Goal: Task Accomplishment & Management: Complete application form

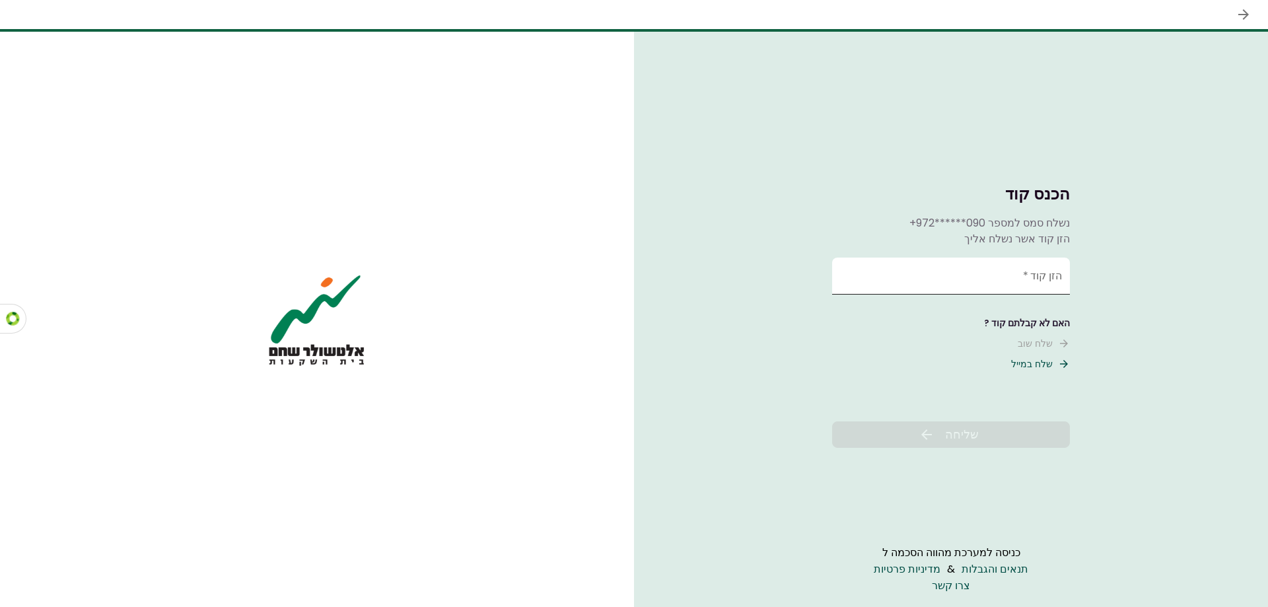
click at [1006, 275] on input "הזן קוד   *" at bounding box center [951, 276] width 238 height 37
type input "******"
click at [995, 434] on button "שליחה" at bounding box center [951, 434] width 238 height 26
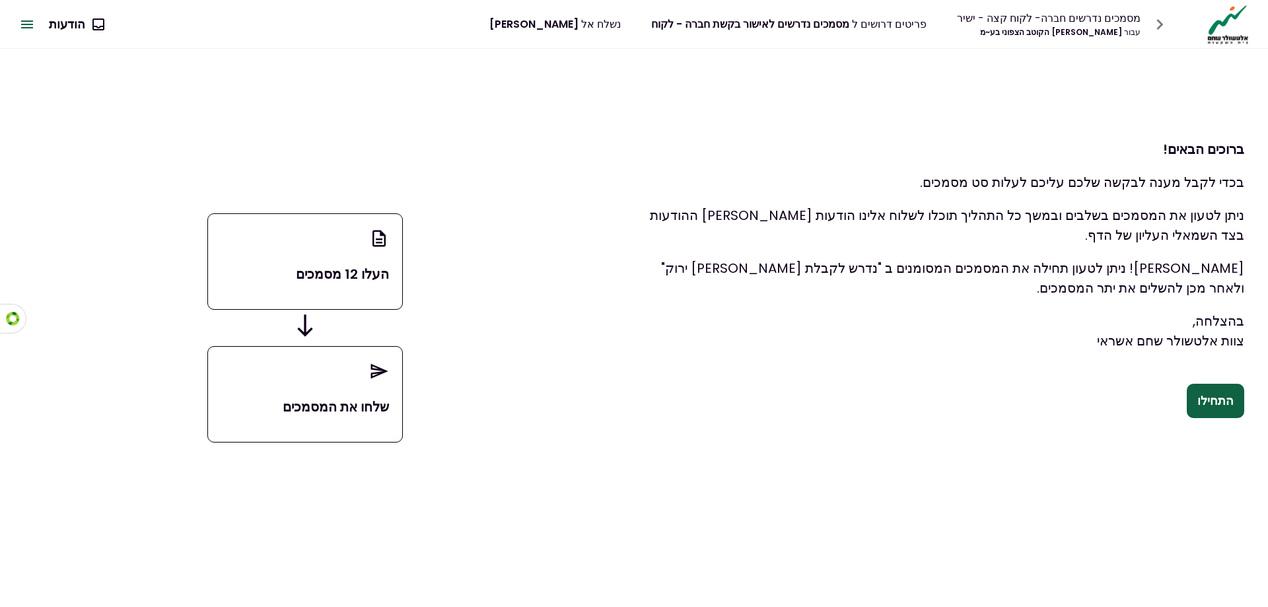
click at [1230, 400] on button "התחילו" at bounding box center [1215, 401] width 57 height 34
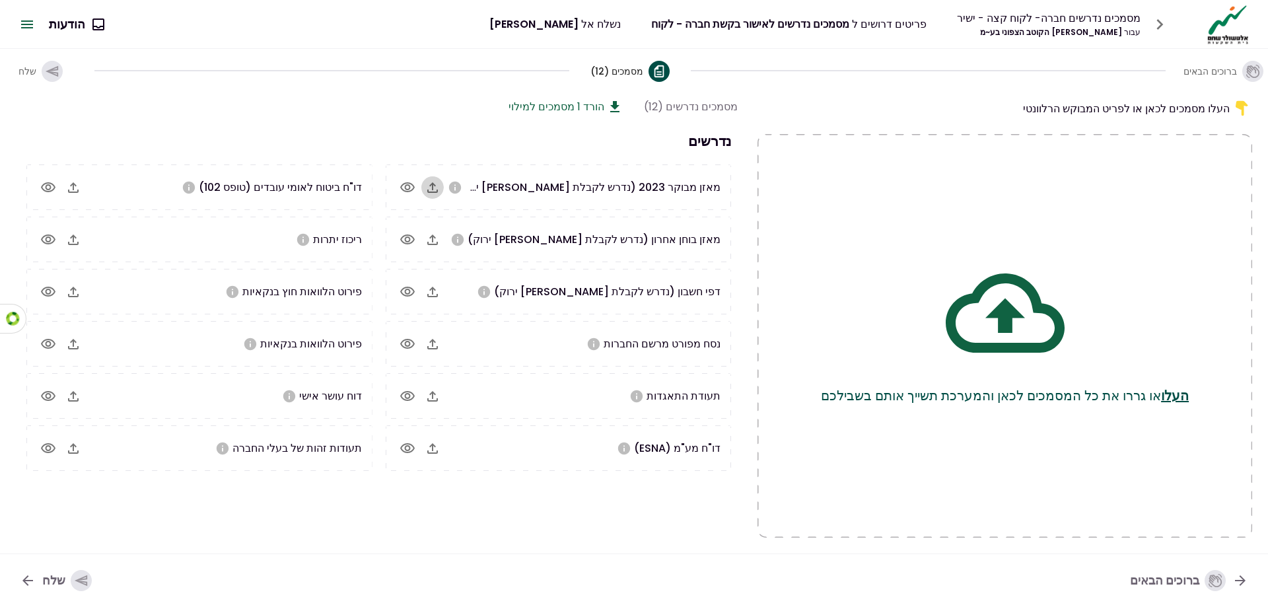
click at [436, 192] on icon "button" at bounding box center [432, 187] width 11 height 11
click at [423, 240] on button "button" at bounding box center [432, 240] width 22 height 22
click at [436, 300] on button "button" at bounding box center [432, 292] width 22 height 22
click at [432, 292] on icon "button" at bounding box center [432, 292] width 11 height 11
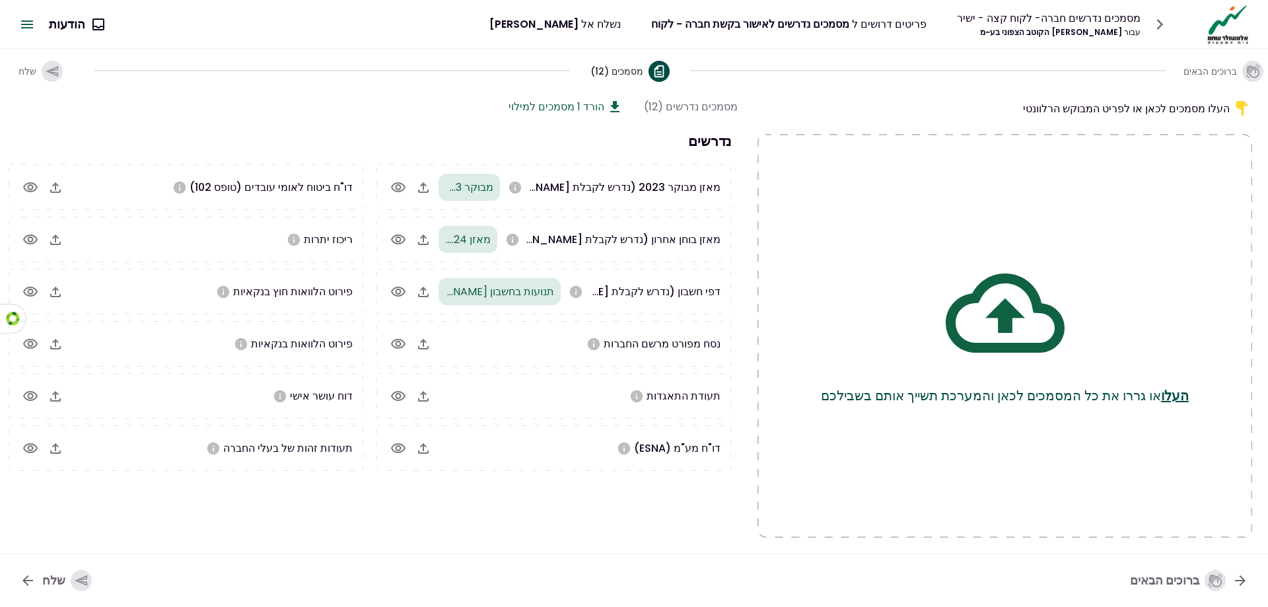
click at [425, 346] on icon "button" at bounding box center [423, 344] width 16 height 16
click at [425, 403] on icon "button" at bounding box center [423, 396] width 16 height 16
click at [431, 452] on icon "button" at bounding box center [423, 448] width 16 height 16
click at [431, 455] on icon "button" at bounding box center [423, 448] width 16 height 16
click at [63, 246] on icon "button" at bounding box center [56, 240] width 16 height 16
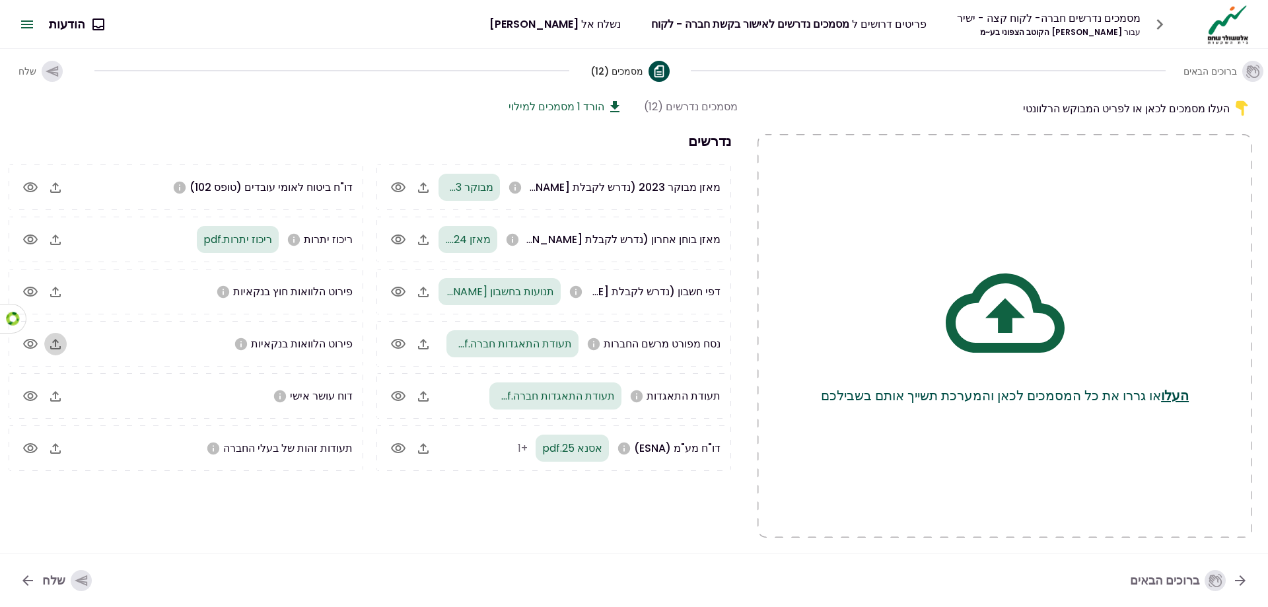
click at [63, 349] on icon "button" at bounding box center [56, 344] width 16 height 16
click at [65, 450] on button "button" at bounding box center [53, 448] width 22 height 22
click at [61, 447] on icon "button" at bounding box center [54, 448] width 16 height 16
click at [53, 445] on icon "button" at bounding box center [54, 448] width 16 height 16
click at [54, 446] on icon "button" at bounding box center [53, 448] width 11 height 11
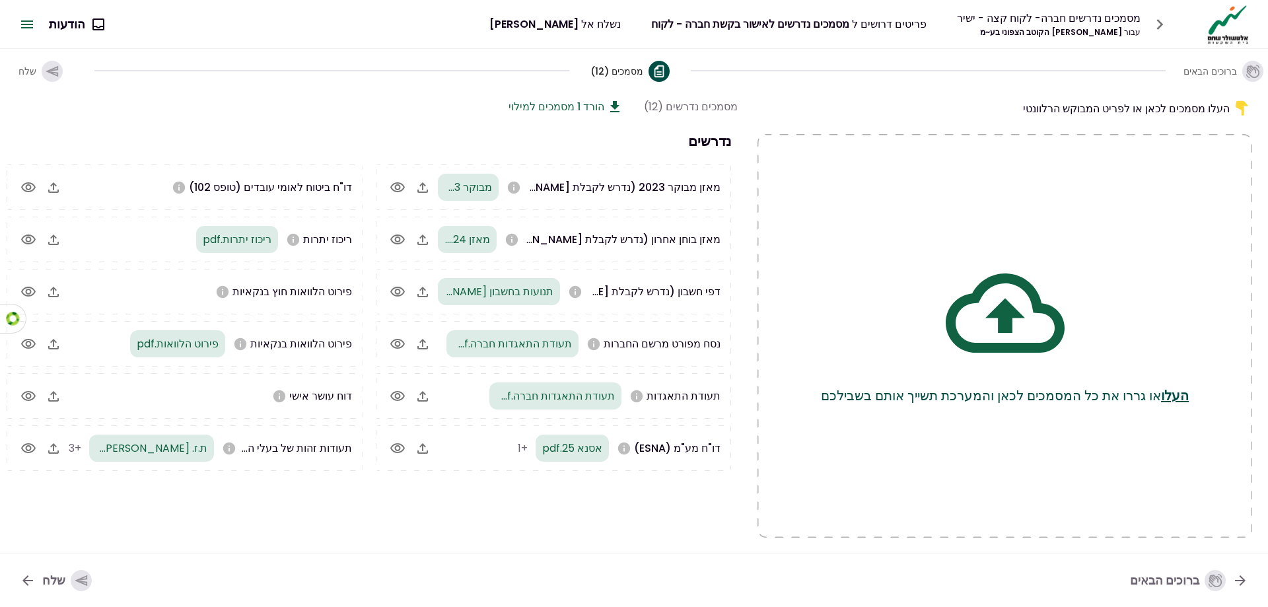
click at [573, 105] on button "הורד 1 מסמכים למילוי" at bounding box center [566, 106] width 114 height 17
click at [51, 300] on button "button" at bounding box center [53, 292] width 22 height 22
click at [57, 190] on icon "button" at bounding box center [54, 188] width 16 height 16
click at [48, 398] on icon "button" at bounding box center [54, 396] width 16 height 16
click at [197, 404] on div "20250814_162722.pdf" at bounding box center [201, 395] width 125 height 27
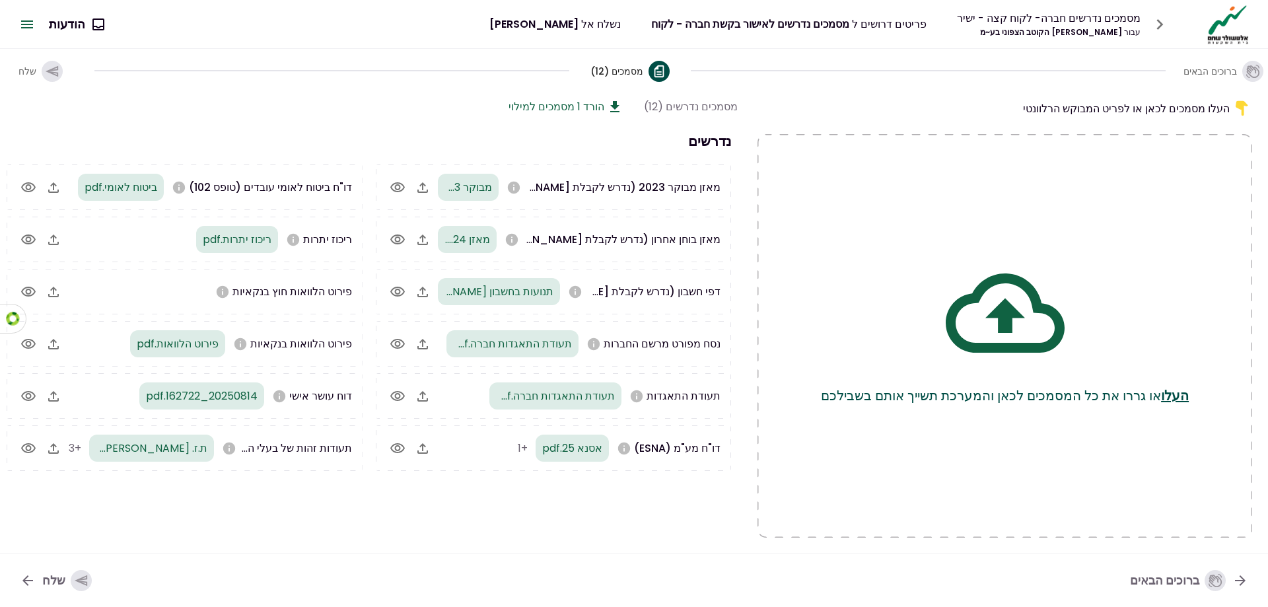
click at [22, 395] on icon "button" at bounding box center [28, 396] width 15 height 10
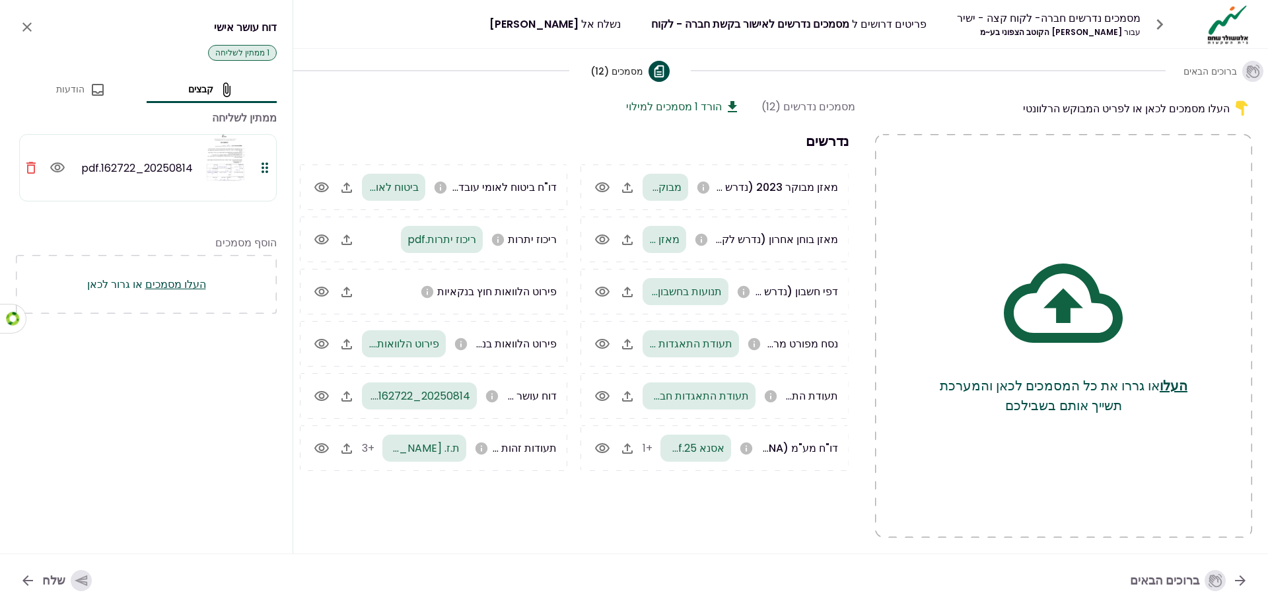
click at [222, 161] on img at bounding box center [224, 168] width 53 height 66
click at [261, 164] on icon "button" at bounding box center [265, 168] width 16 height 16
click at [54, 167] on icon "button" at bounding box center [58, 168] width 16 height 16
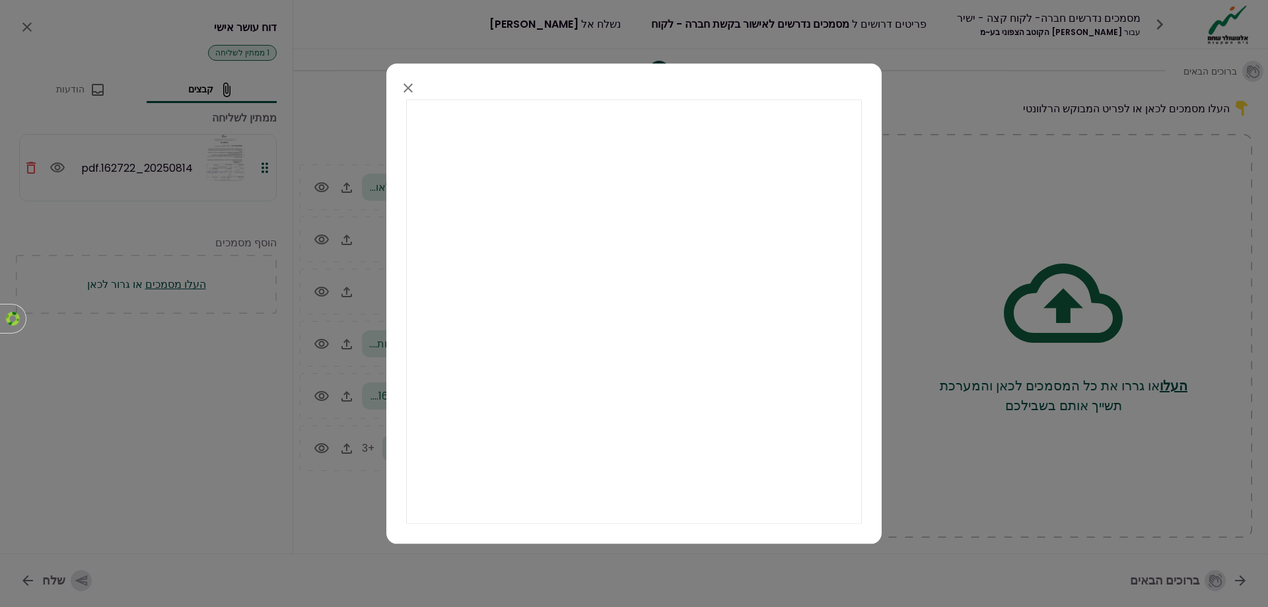
click at [401, 88] on icon "button" at bounding box center [408, 88] width 16 height 16
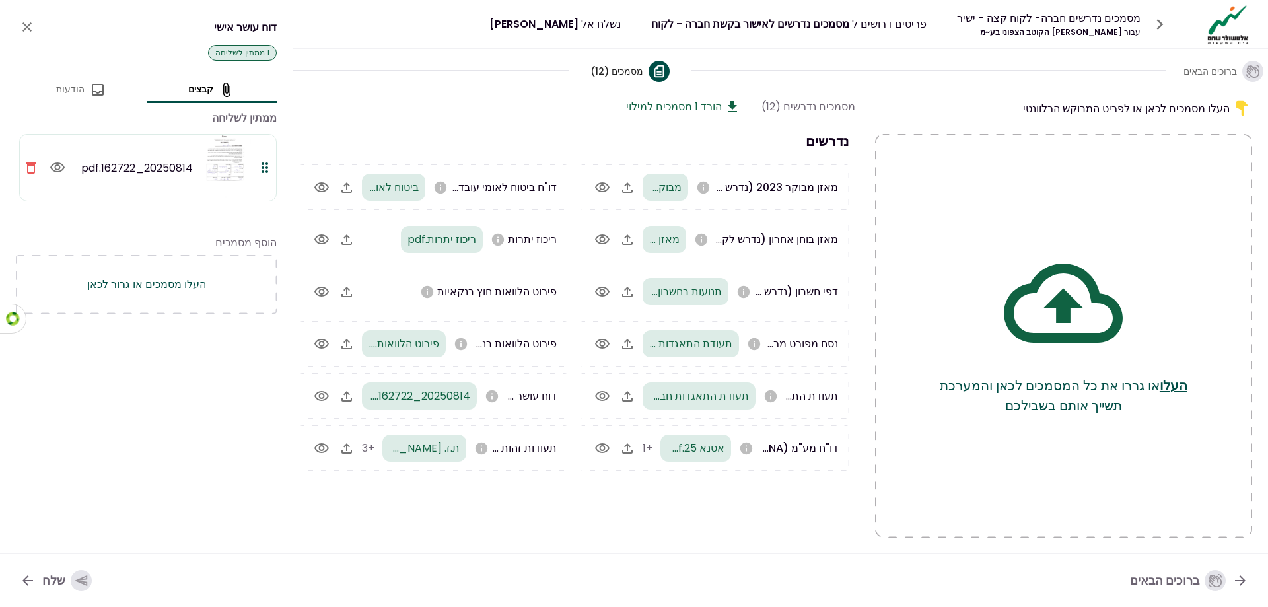
click at [21, 22] on icon "close" at bounding box center [27, 27] width 16 height 16
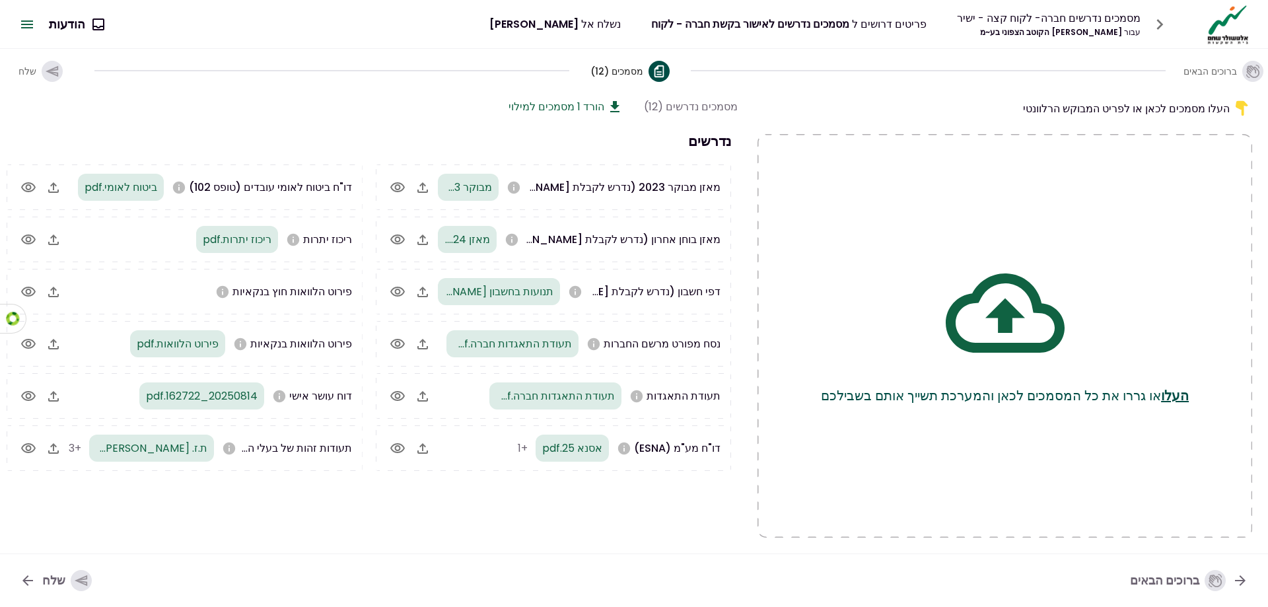
click at [52, 75] on icon "button" at bounding box center [52, 70] width 13 height 11
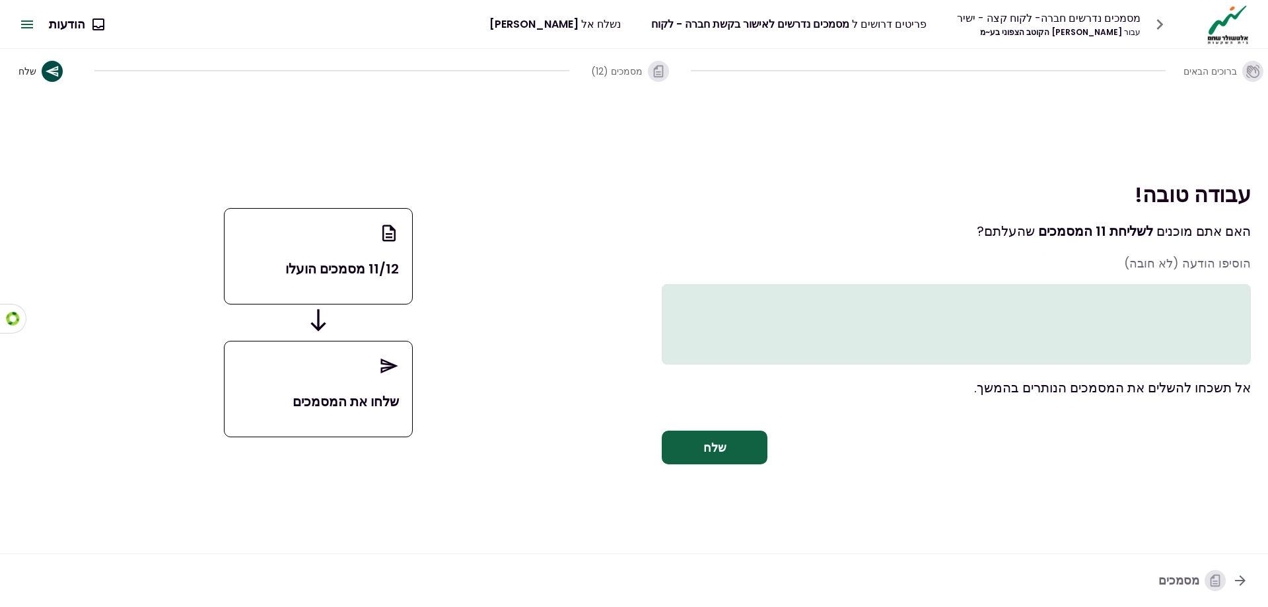
click at [1183, 302] on textarea at bounding box center [956, 324] width 589 height 81
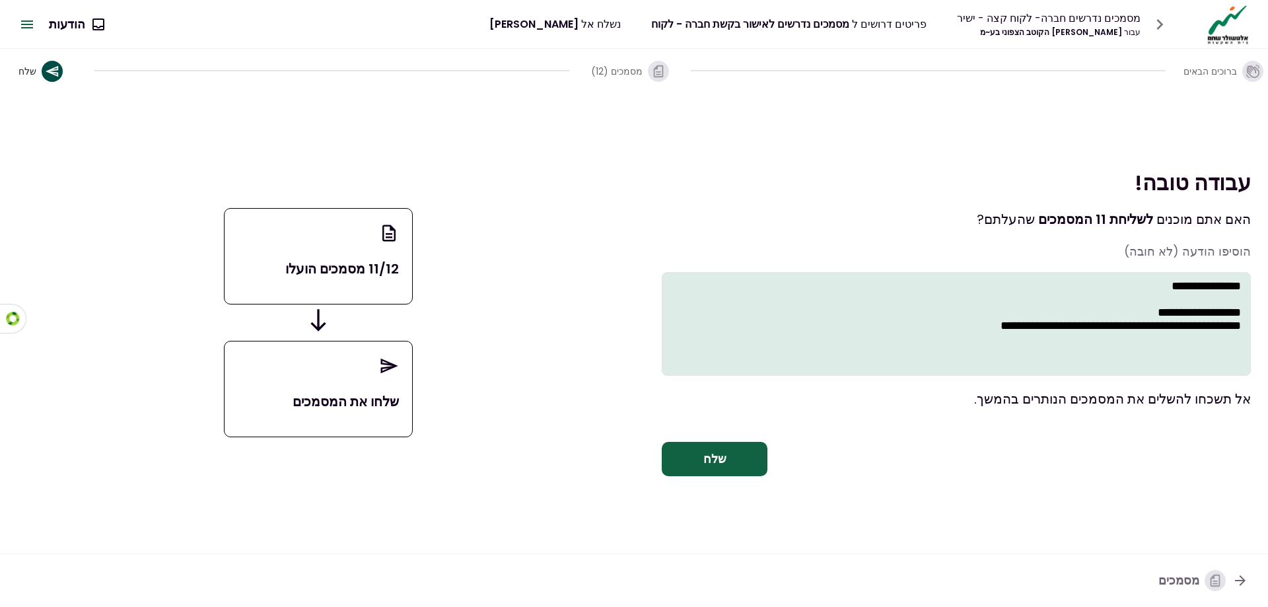
type textarea "**********"
click at [705, 463] on button "שלח" at bounding box center [715, 459] width 106 height 34
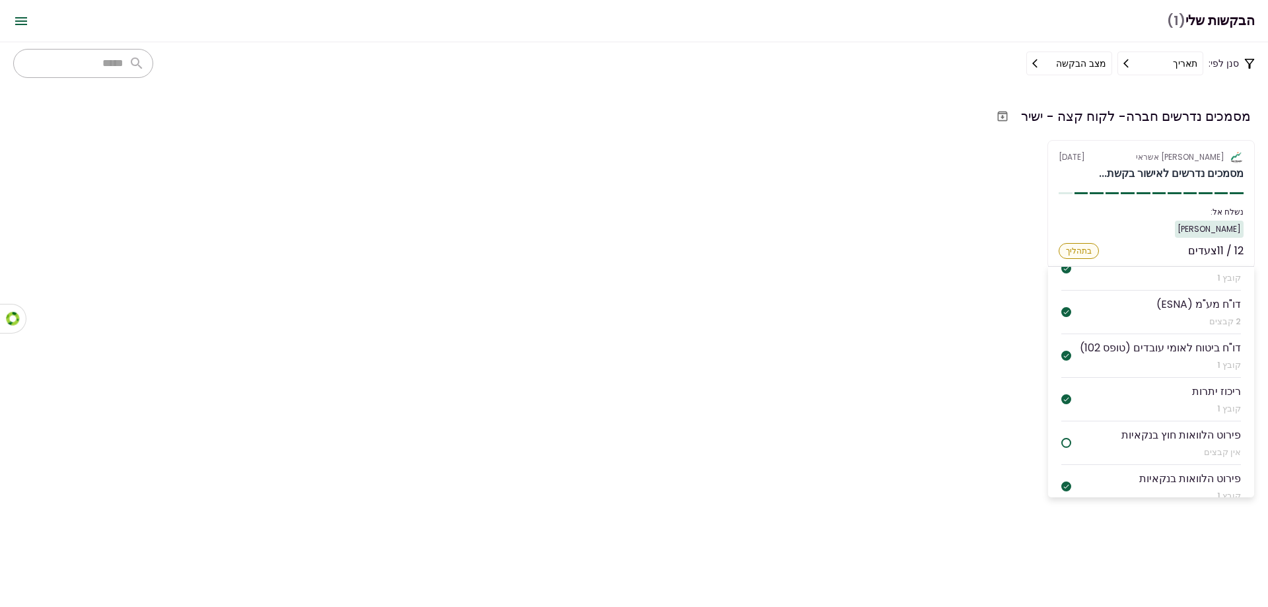
scroll to position [330, 0]
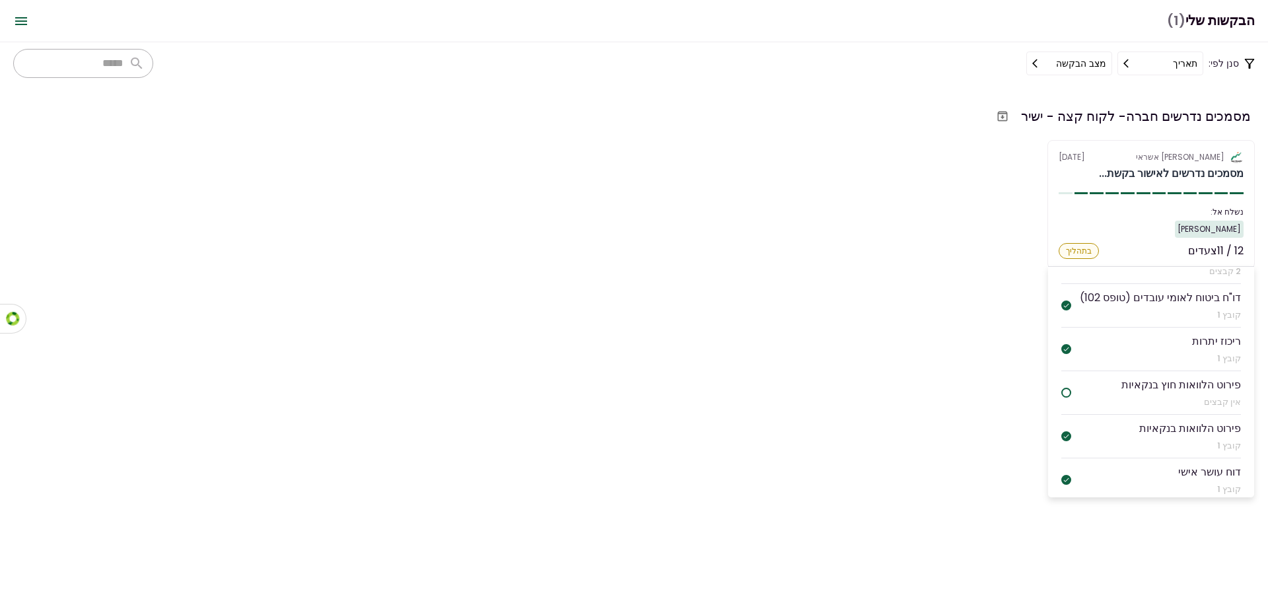
click at [1071, 388] on div at bounding box center [1066, 393] width 10 height 10
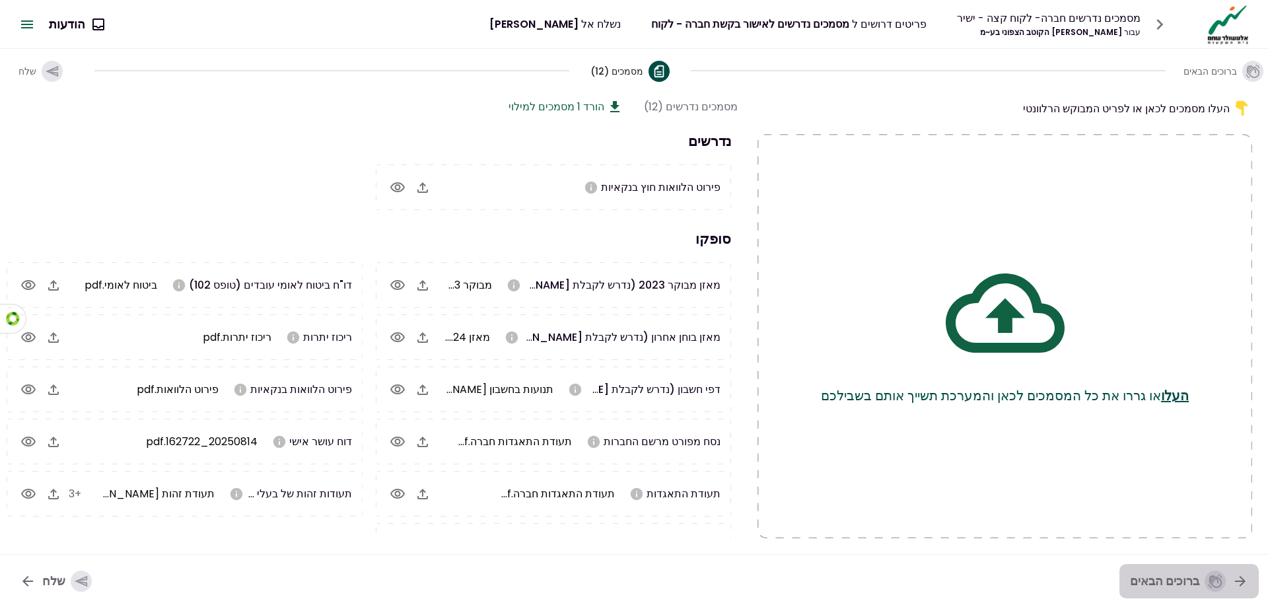
click at [1246, 585] on icon "button" at bounding box center [1240, 581] width 16 height 16
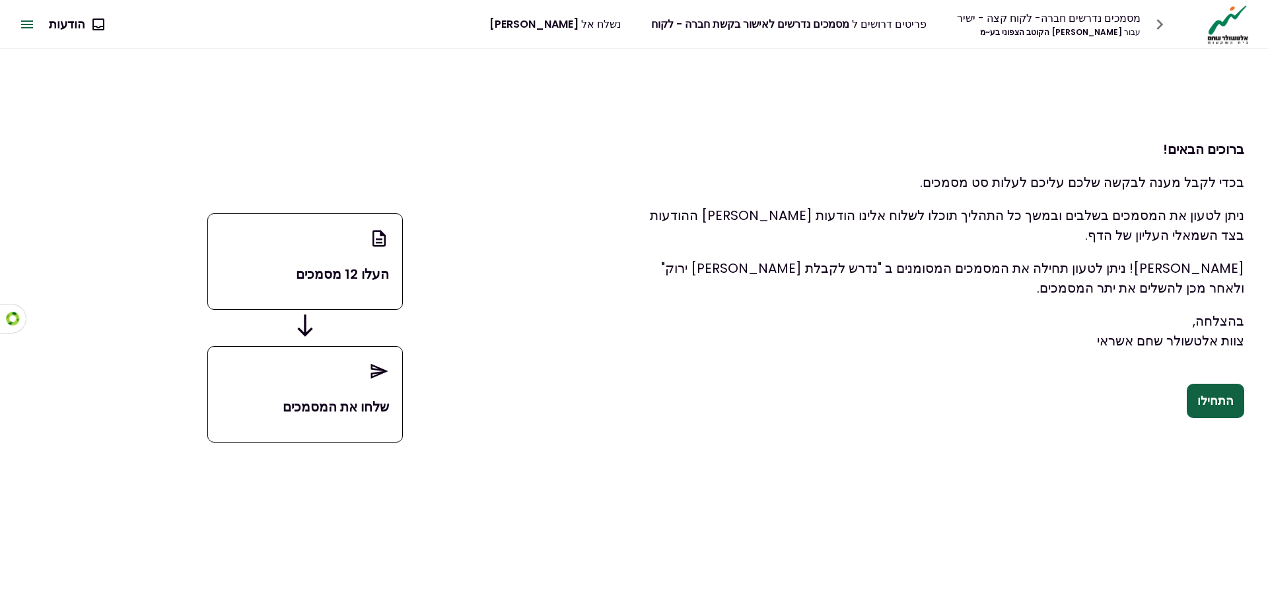
click at [55, 19] on button "0 הודעות" at bounding box center [76, 24] width 76 height 34
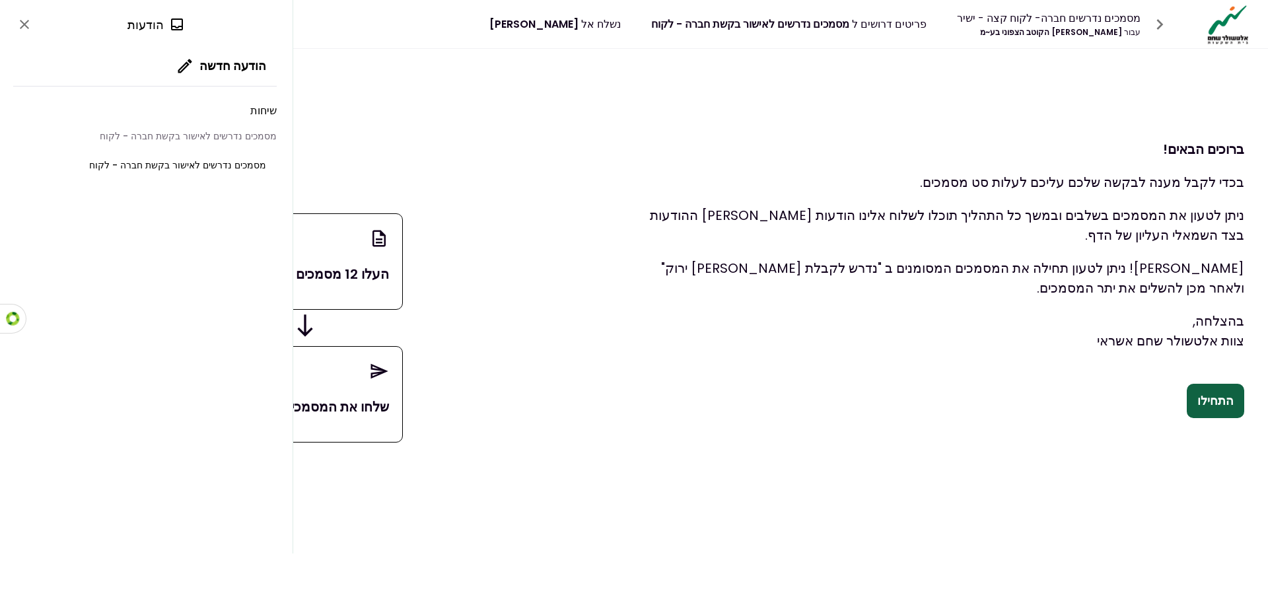
click at [170, 160] on span "מסמכים נדרשים לאישור בקשת חברה - לקוח" at bounding box center [177, 165] width 177 height 14
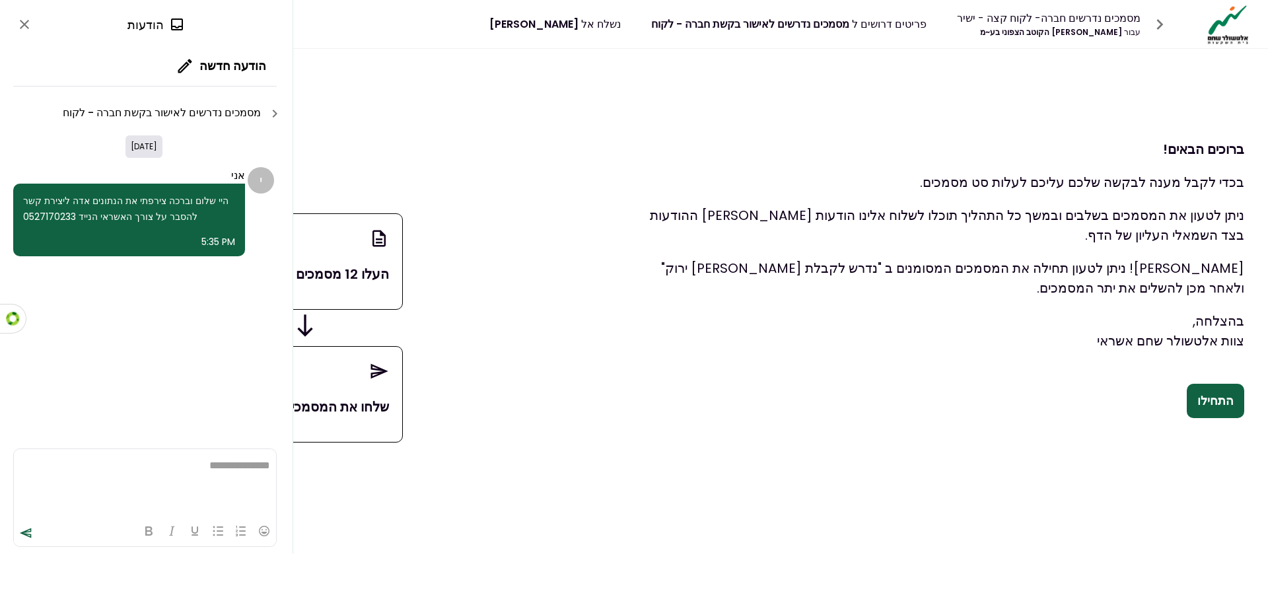
click at [16, 23] on button "close" at bounding box center [24, 24] width 22 height 22
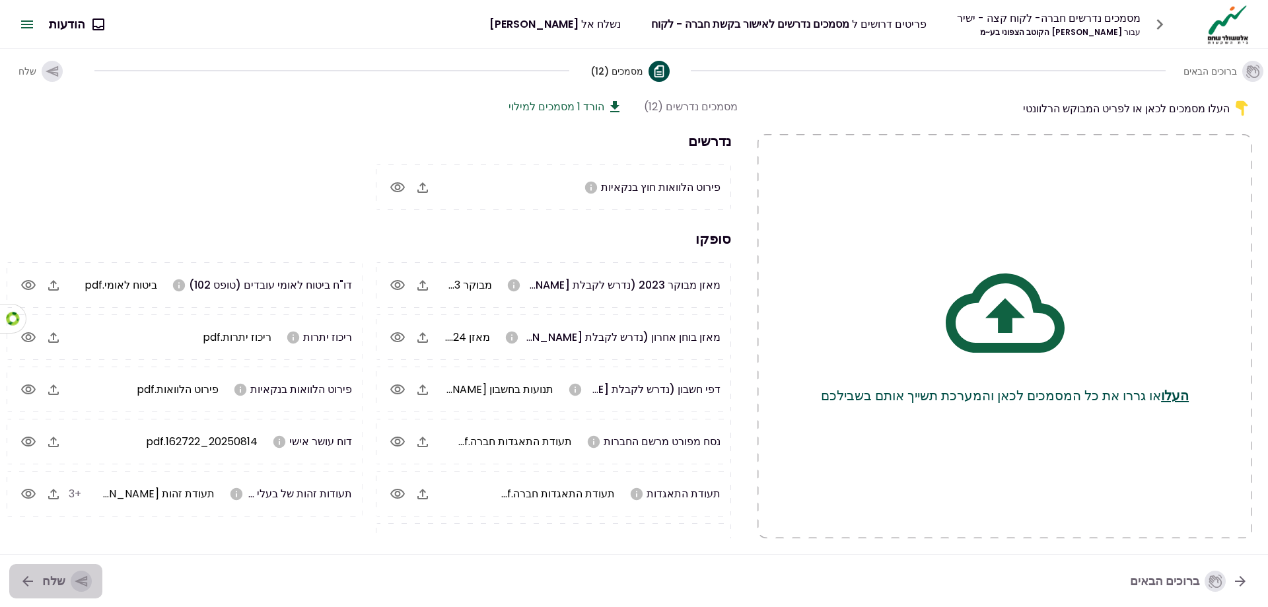
click at [74, 577] on icon "button" at bounding box center [81, 581] width 15 height 15
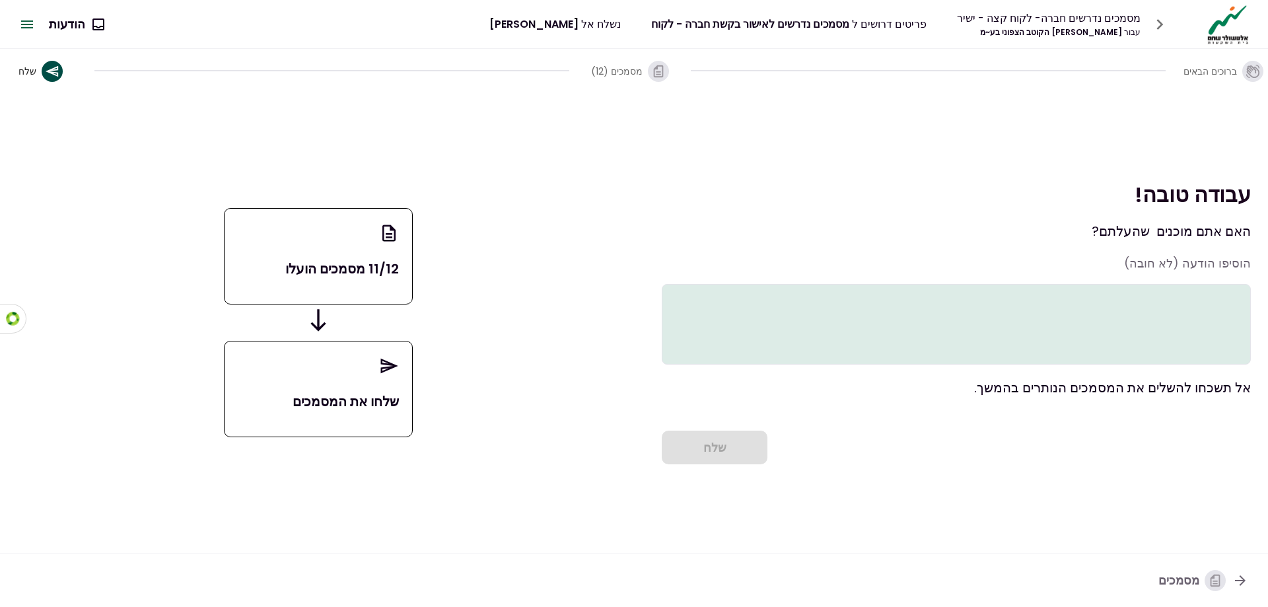
click at [386, 365] on icon at bounding box center [388, 366] width 17 height 15
click at [36, 70] on span "button" at bounding box center [49, 71] width 26 height 21
click at [48, 75] on icon "button" at bounding box center [52, 71] width 15 height 15
click at [1049, 294] on textarea at bounding box center [956, 324] width 589 height 81
click at [754, 465] on div "שלח" at bounding box center [956, 448] width 589 height 34
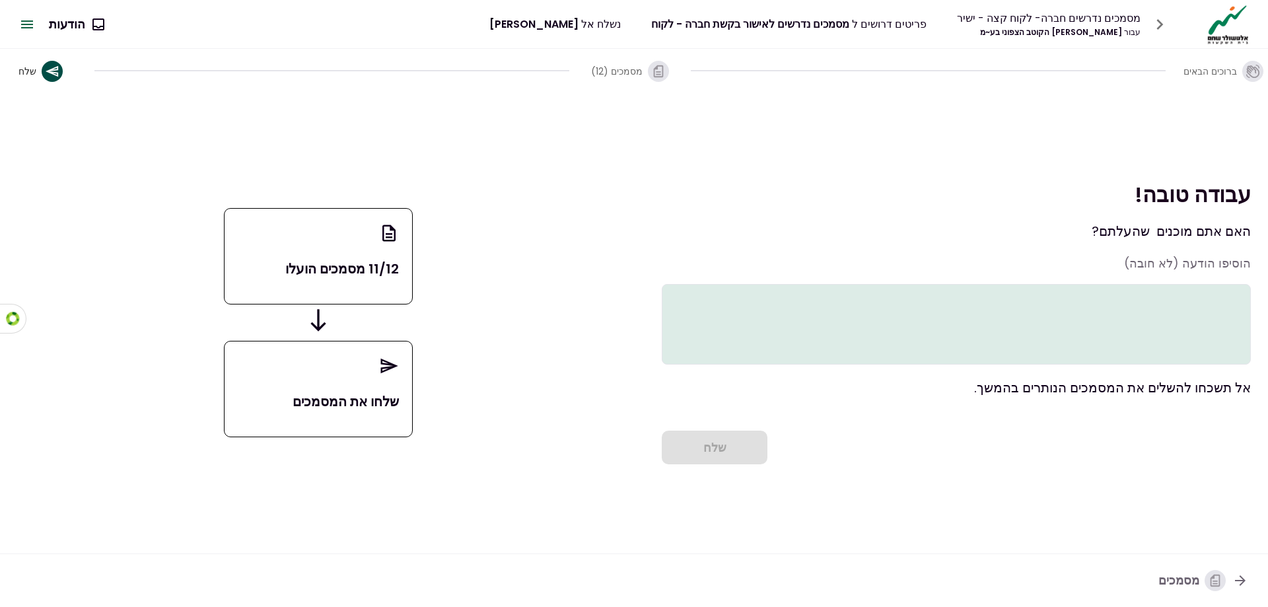
click at [1201, 579] on div "מסמכים" at bounding box center [1191, 580] width 67 height 21
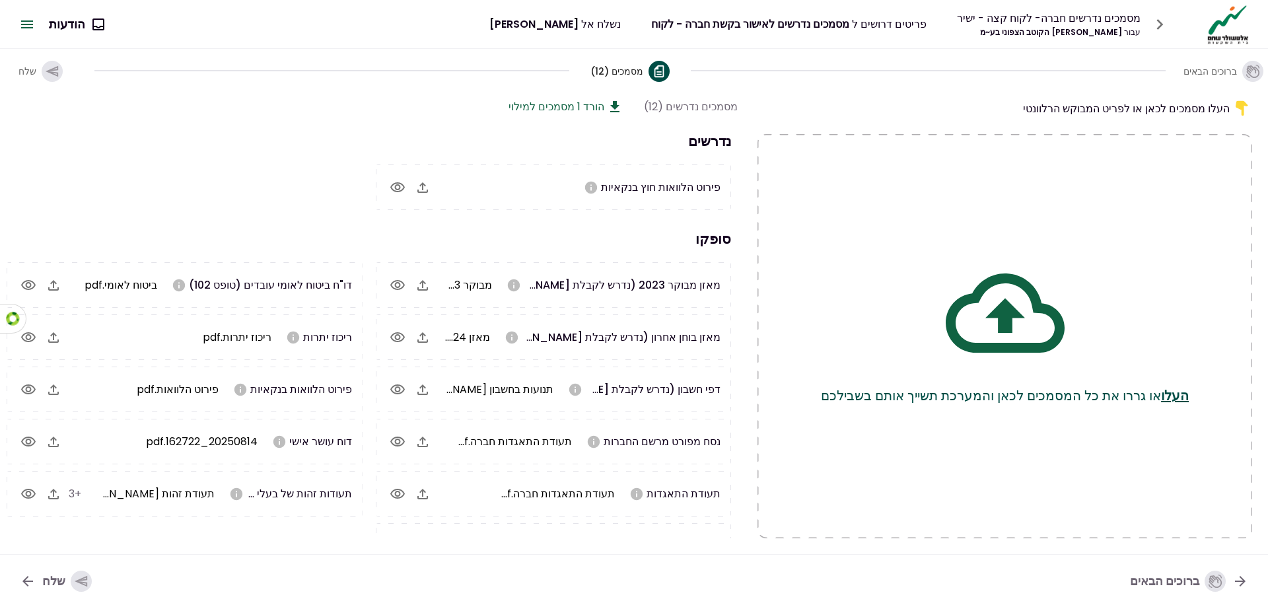
click at [43, 581] on div "שלח" at bounding box center [67, 581] width 50 height 21
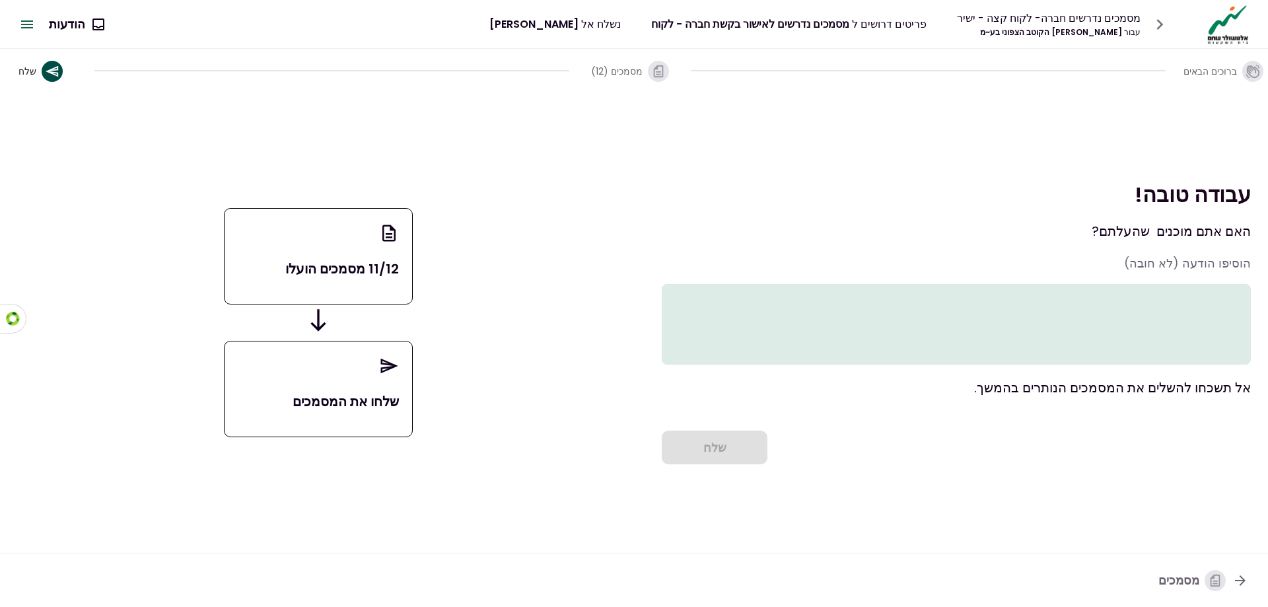
click at [381, 366] on icon at bounding box center [389, 365] width 20 height 25
click at [1034, 343] on textarea at bounding box center [956, 324] width 589 height 81
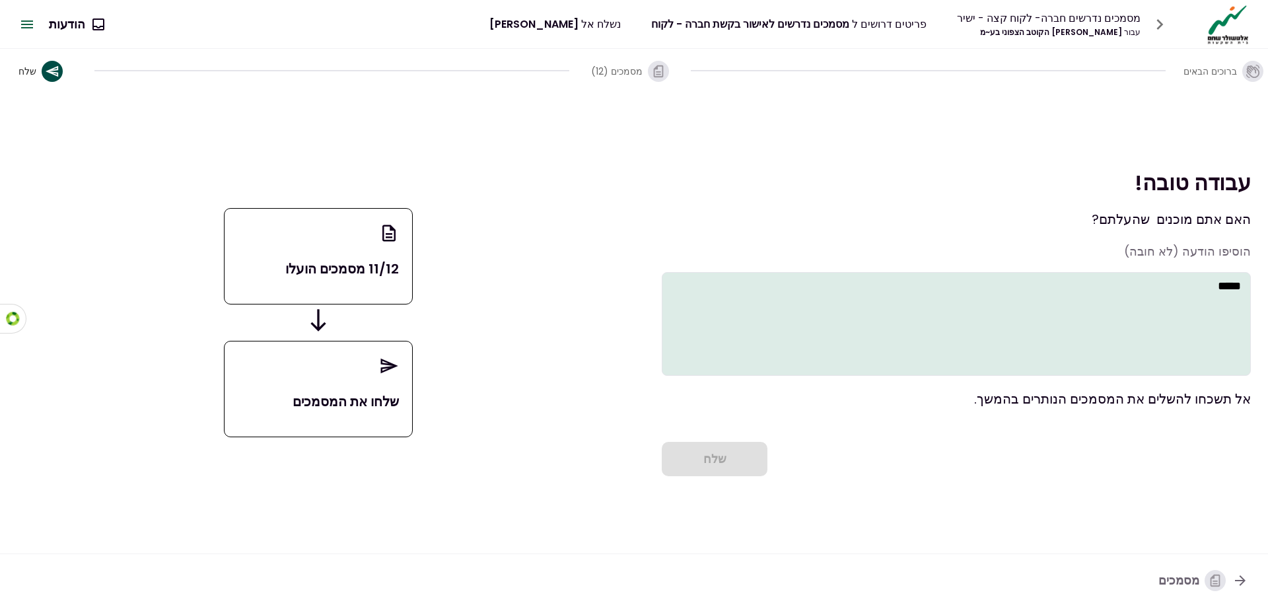
type textarea "*****"
click at [705, 473] on div "שלח" at bounding box center [956, 459] width 589 height 34
